Goal: Obtain resource: Download file/media

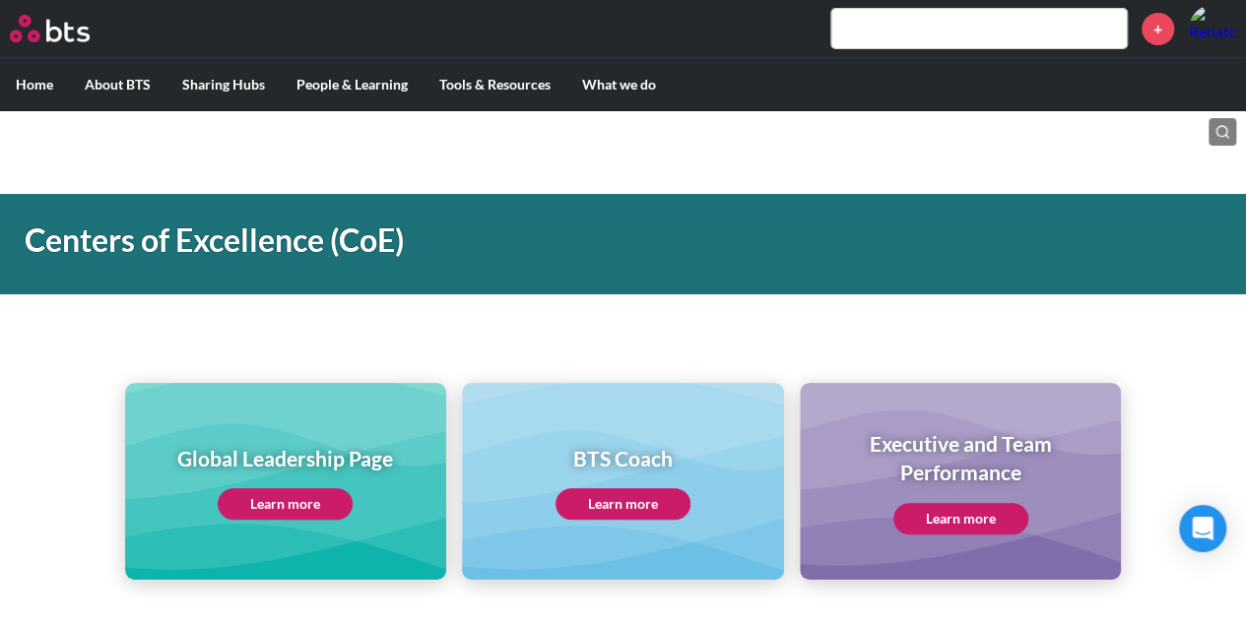
click at [248, 492] on link "Learn more" at bounding box center [285, 505] width 135 height 32
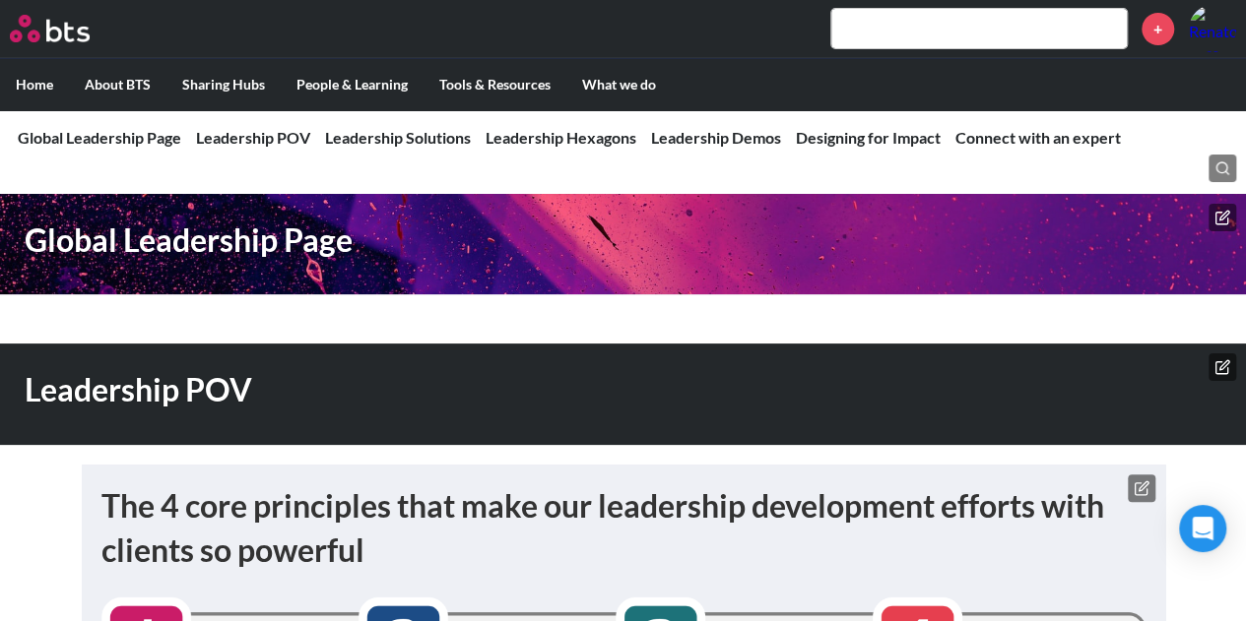
click at [559, 140] on link "Leadership Hexagons" at bounding box center [561, 137] width 151 height 19
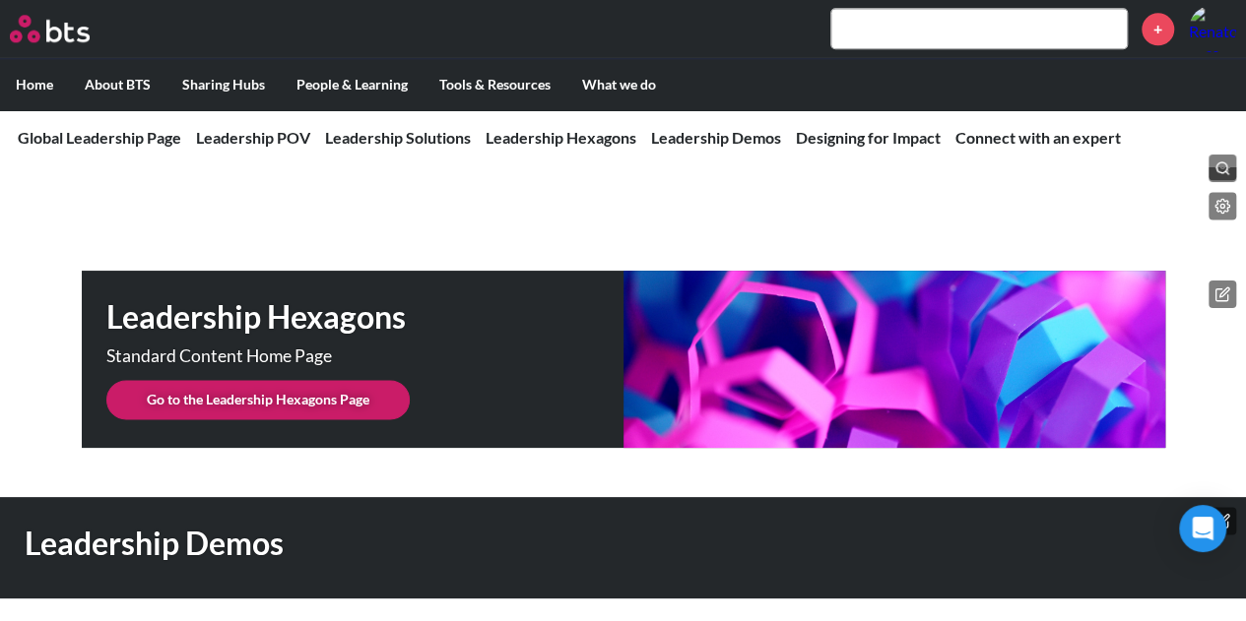
scroll to position [4953, 0]
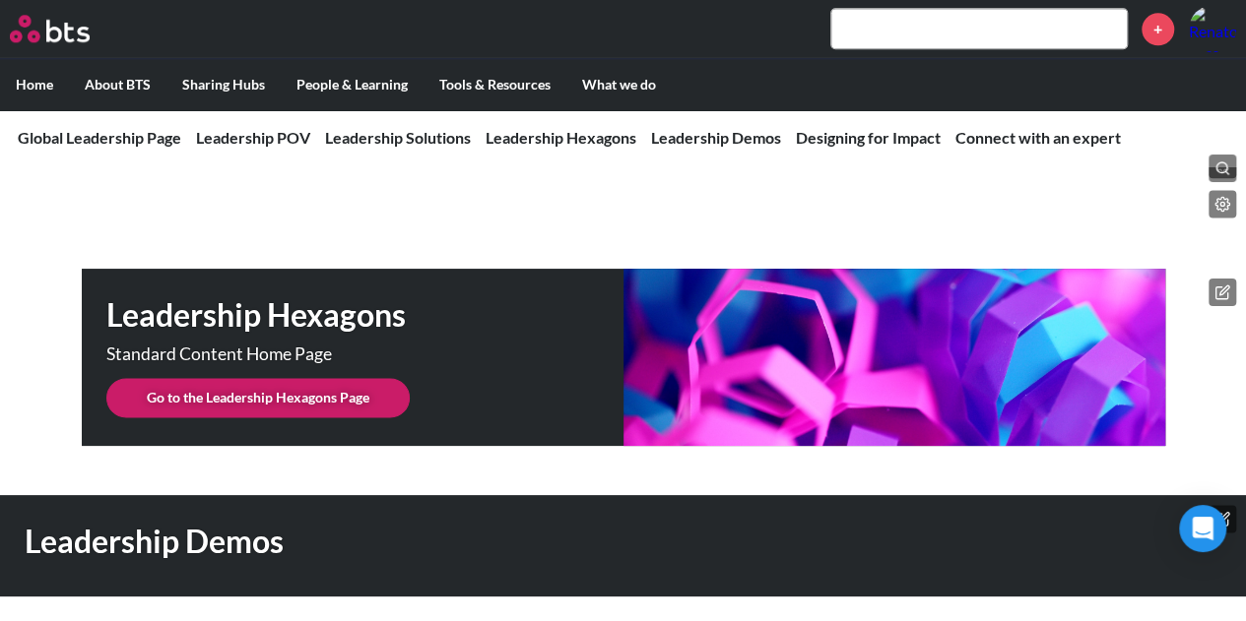
click at [249, 378] on link "Go to the Leadership Hexagons Page" at bounding box center [257, 397] width 303 height 39
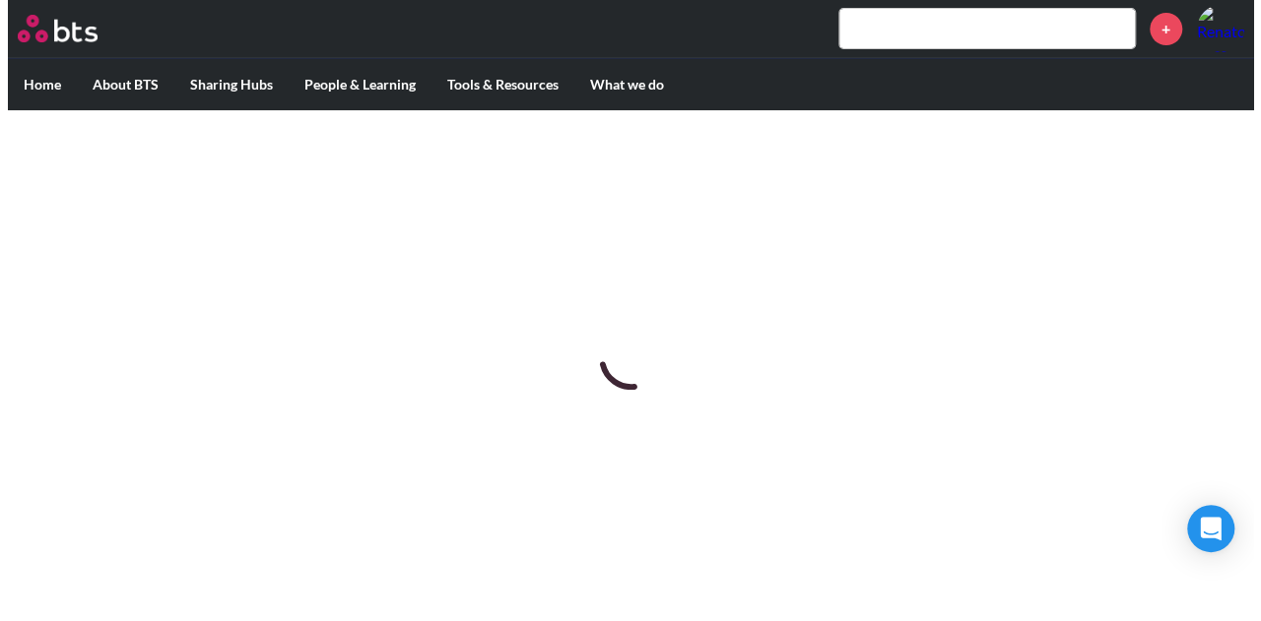
scroll to position [0, 0]
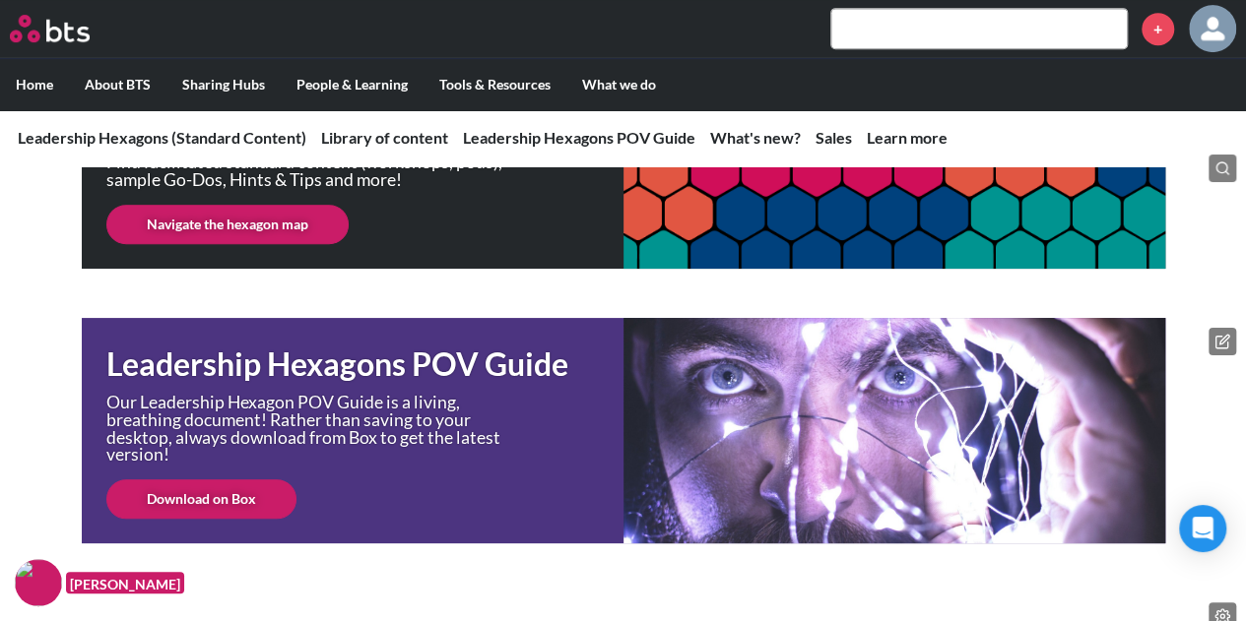
scroll to position [492, 0]
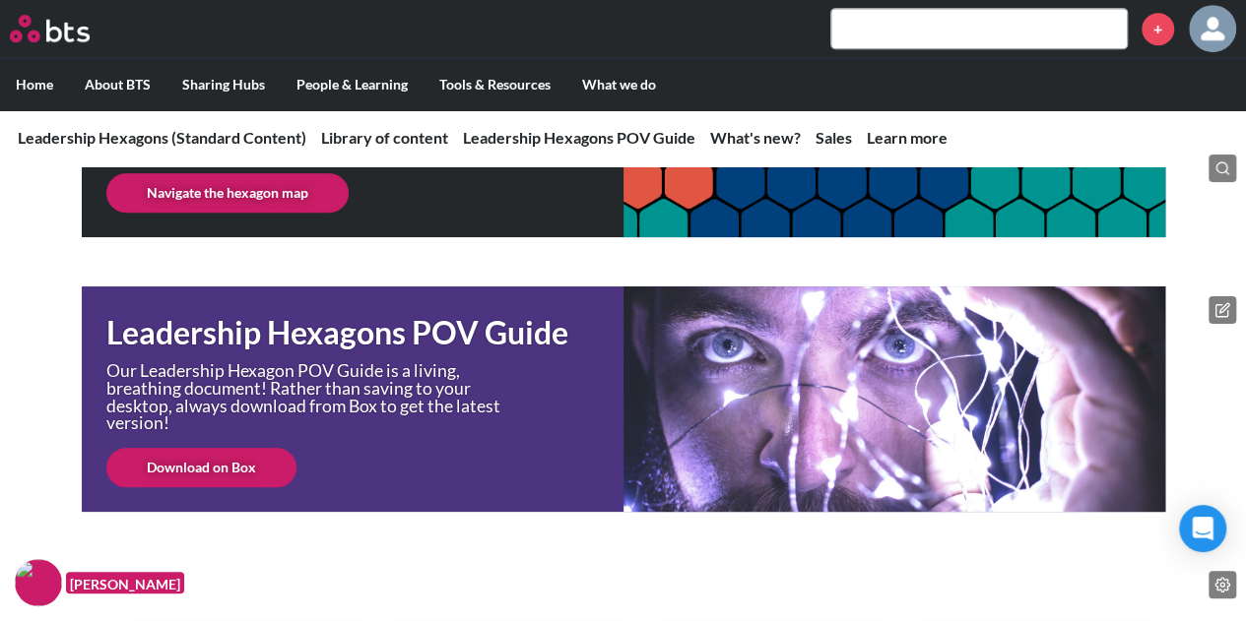
click at [189, 470] on link "Download on Box" at bounding box center [201, 467] width 190 height 39
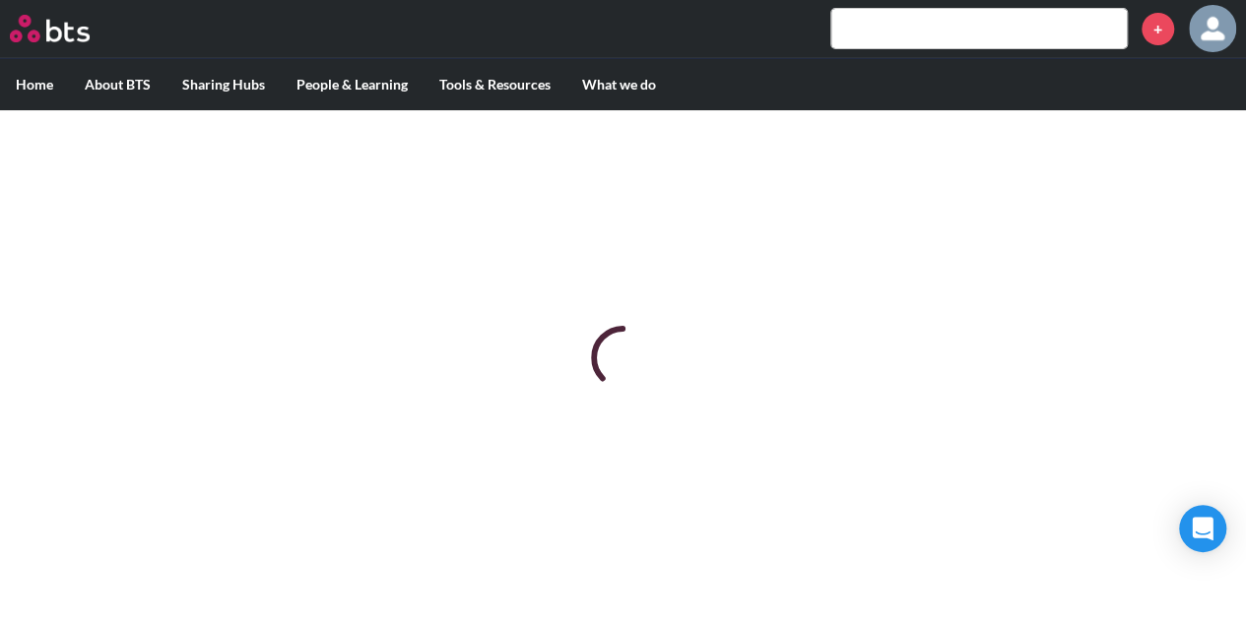
scroll to position [0, 0]
